Goal: Navigation & Orientation: Find specific page/section

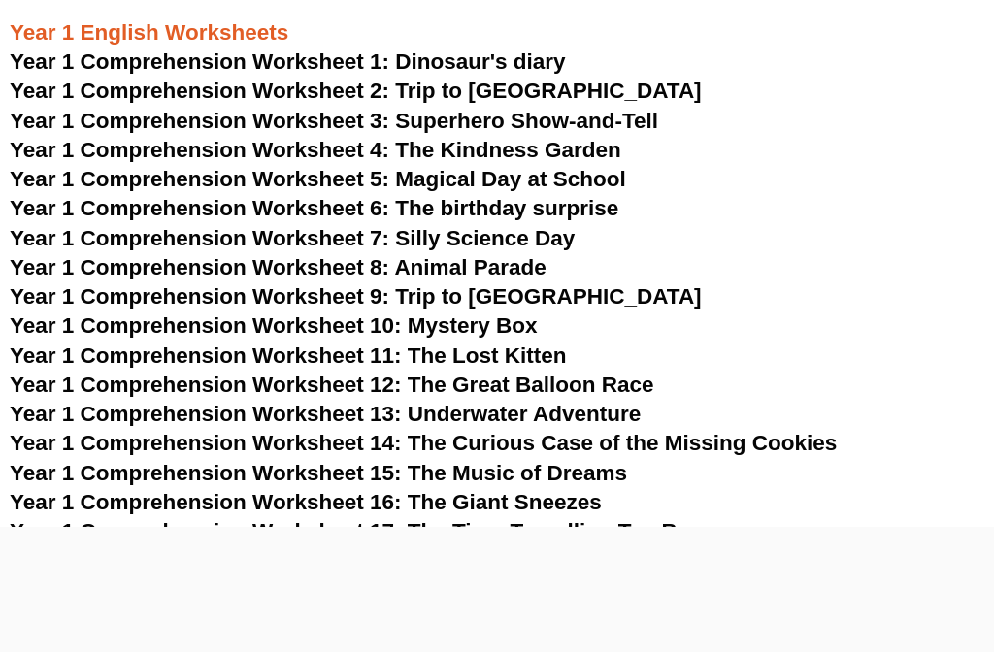
scroll to position [2543, 0]
